Goal: Check status: Check status

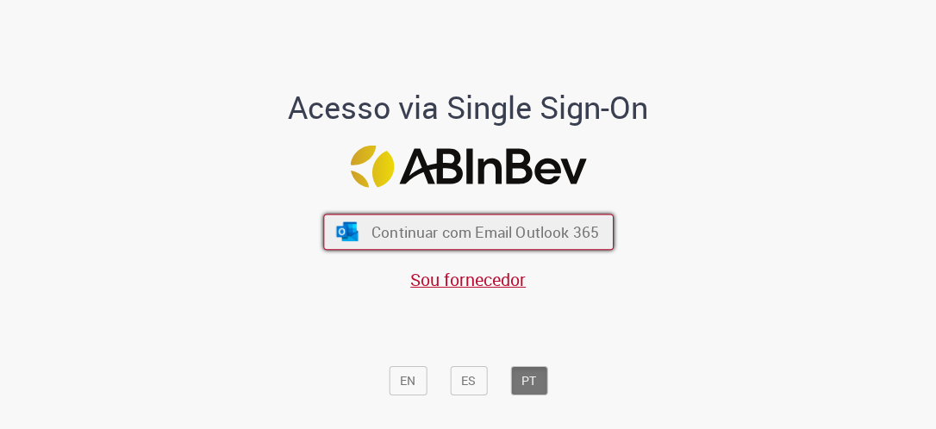
click at [431, 227] on span "Continuar com Email Outlook 365" at bounding box center [483, 232] width 227 height 20
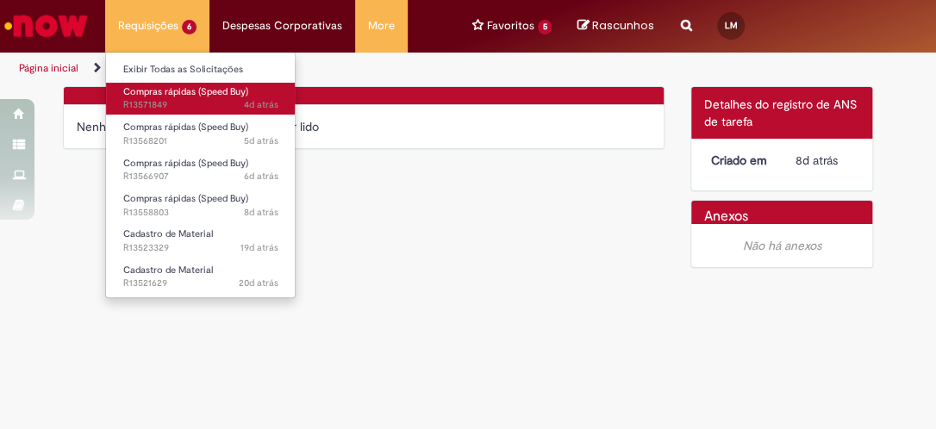
click at [183, 97] on link "Compras rápidas (Speed Buy) 4d atrás 4 dias atrás R13571849" at bounding box center [201, 99] width 190 height 32
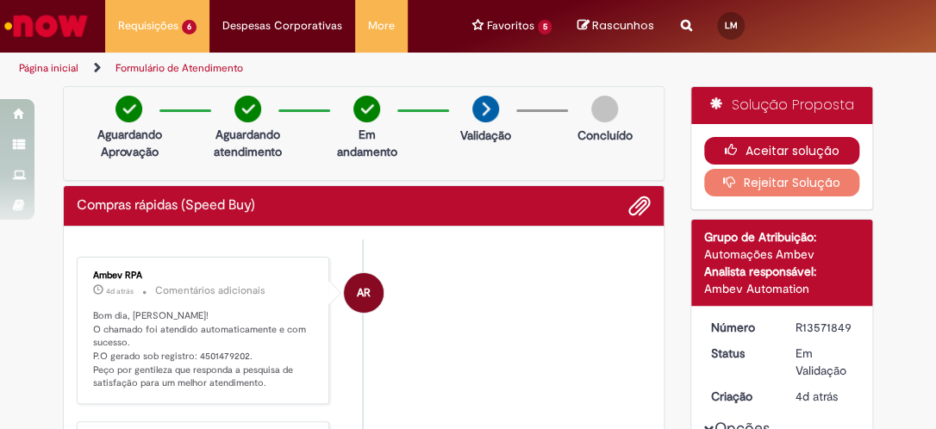
click at [800, 151] on button "Aceitar solução" at bounding box center [782, 151] width 156 height 28
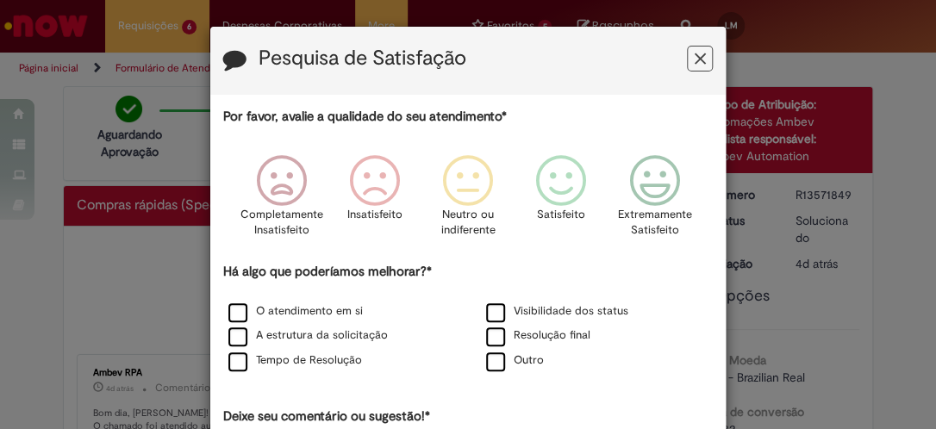
click at [694, 64] on icon "Feedback" at bounding box center [699, 59] width 11 height 18
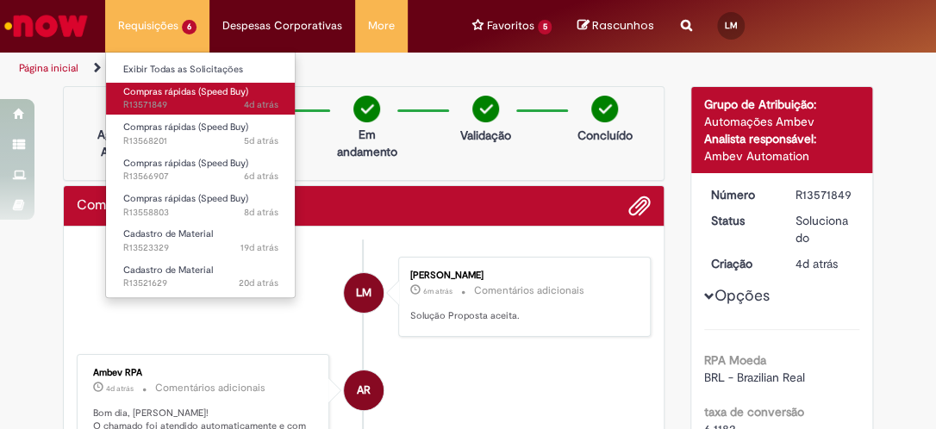
click at [185, 98] on span "4d atrás 4 dias atrás R13571849" at bounding box center [200, 105] width 155 height 14
